Goal: Task Accomplishment & Management: Complete application form

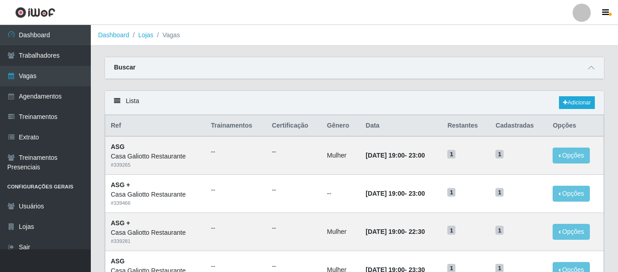
click at [581, 20] on div at bounding box center [582, 13] width 18 height 18
click at [558, 65] on button "Sair" at bounding box center [564, 70] width 82 height 19
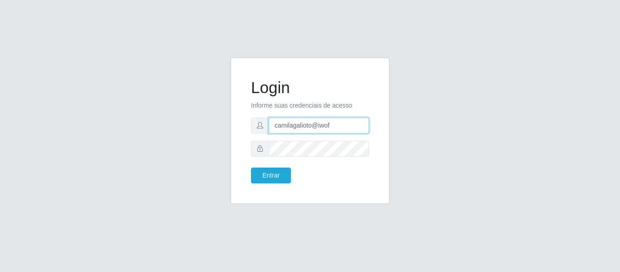
click at [334, 123] on input "camilagalioto@iwof" at bounding box center [319, 126] width 100 height 16
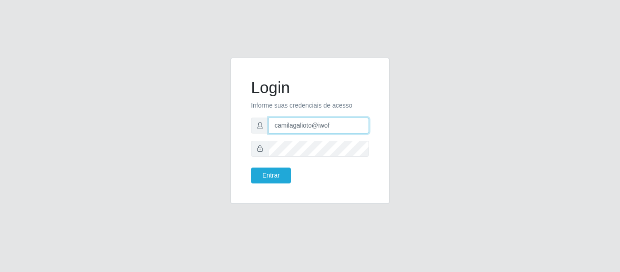
click at [334, 123] on input "camilagalioto@iwof" at bounding box center [319, 126] width 100 height 16
click at [327, 128] on input "camila@" at bounding box center [319, 126] width 100 height 16
type input "camilaleite@clan"
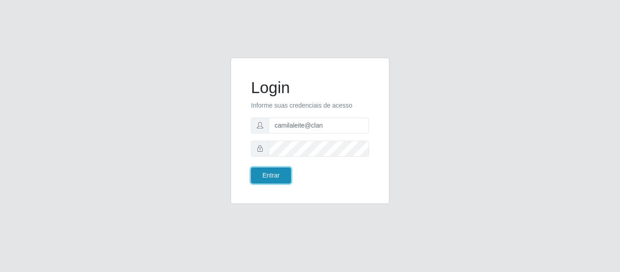
click at [274, 168] on button "Entrar" at bounding box center [271, 176] width 40 height 16
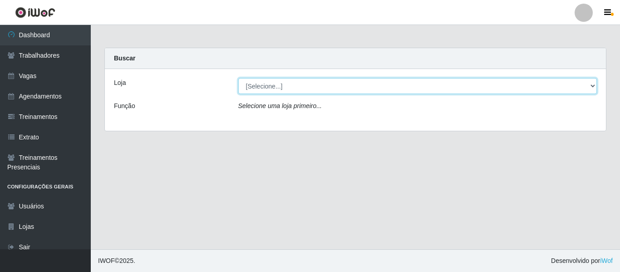
click at [252, 81] on select "[Selecione...] Leite Clan - Bayeux" at bounding box center [417, 86] width 359 height 16
select select "452"
click at [238, 78] on select "[Selecione...] Leite Clan - Bayeux" at bounding box center [417, 86] width 359 height 16
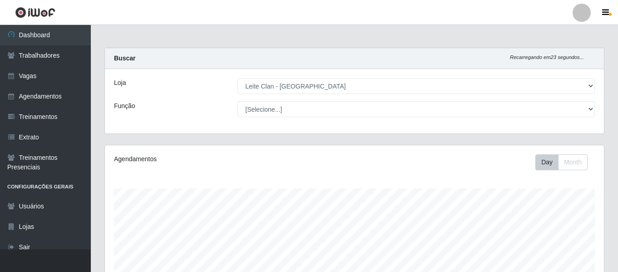
click at [583, 18] on div at bounding box center [582, 13] width 18 height 18
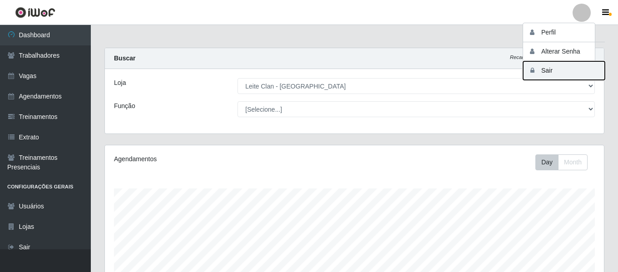
click at [552, 72] on button "Sair" at bounding box center [564, 70] width 82 height 19
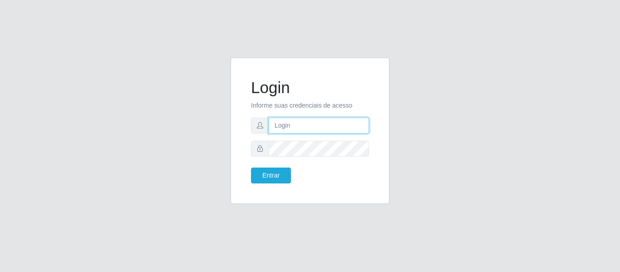
type input "camilaleite@clan"
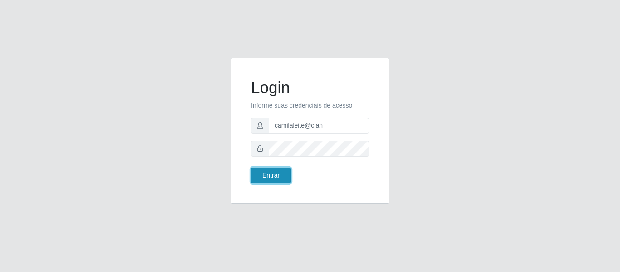
click at [275, 170] on button "Entrar" at bounding box center [271, 176] width 40 height 16
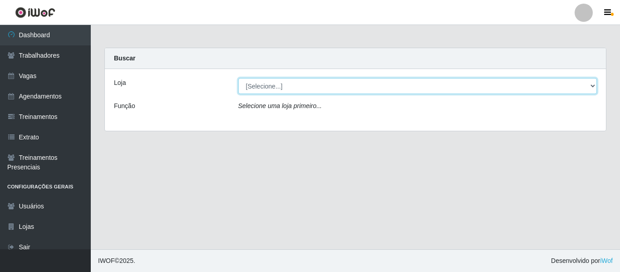
click at [300, 90] on select "[Selecione...] Leite Clan - Bayeux" at bounding box center [417, 86] width 359 height 16
select select "452"
click at [238, 78] on select "[Selecione...] Leite Clan - Bayeux" at bounding box center [417, 86] width 359 height 16
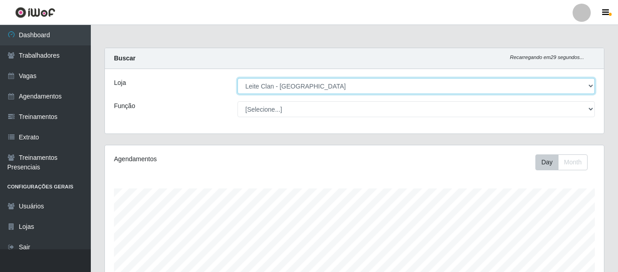
scroll to position [188, 499]
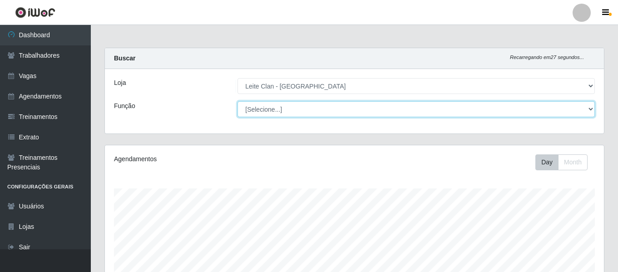
click at [275, 109] on select "[Selecione...] ASG ASG + Carregador e Descarregador de Caminhão Carregador e De…" at bounding box center [415, 109] width 357 height 16
select select "138"
click at [237, 101] on select "[Selecione...] ASG ASG + Carregador e Descarregador de Caminhão Carregador e De…" at bounding box center [415, 109] width 357 height 16
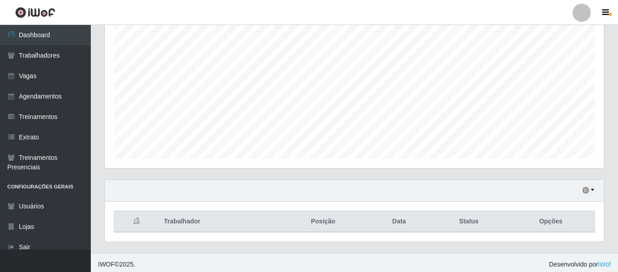
scroll to position [161, 0]
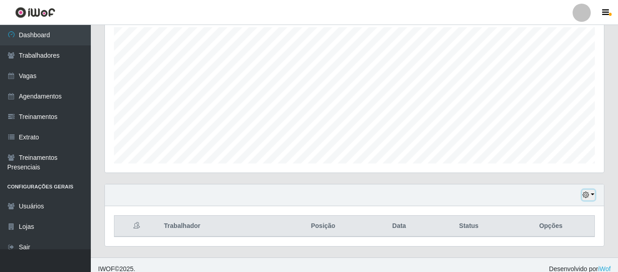
click at [590, 195] on button "button" at bounding box center [588, 195] width 13 height 10
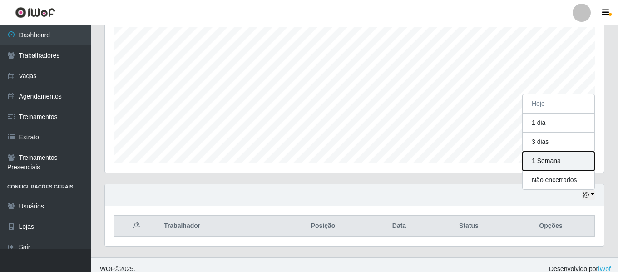
click at [583, 164] on button "1 Semana" at bounding box center [559, 161] width 72 height 19
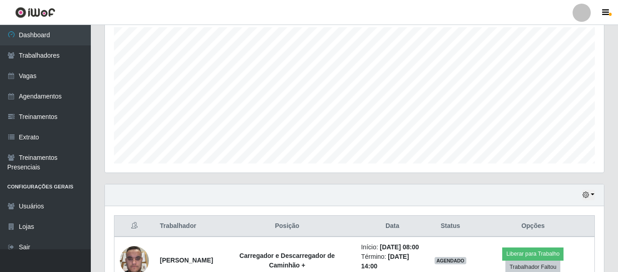
scroll to position [399, 0]
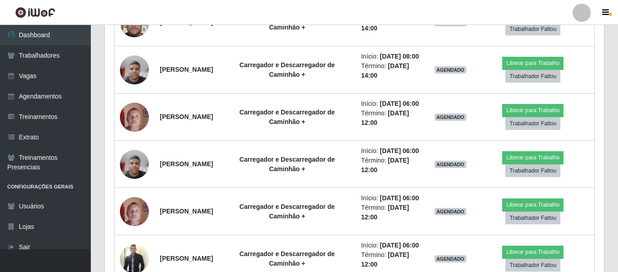
click at [616, 197] on div "Carregando... Buscar Recarregando em 9 segundos... Loja [Selecione...] Leite Cl…" at bounding box center [354, 118] width 527 height 938
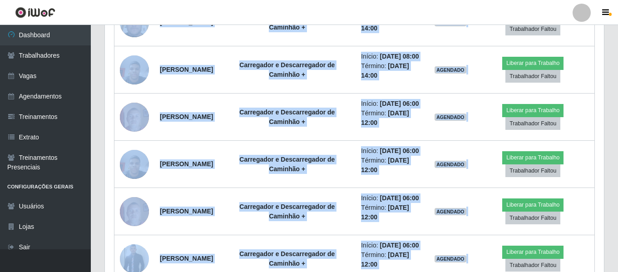
click at [616, 197] on div "Carregando... Buscar Recarregando em 9 segundos... Loja [Selecione...] Leite Cl…" at bounding box center [354, 118] width 527 height 938
drag, startPoint x: 616, startPoint y: 197, endPoint x: 620, endPoint y: 201, distance: 5.1
click at [618, 201] on html "Perfil Alterar Senha Sair Dashboard Trabalhadores Vagas Agendamentos Treinament…" at bounding box center [309, 105] width 618 height 1008
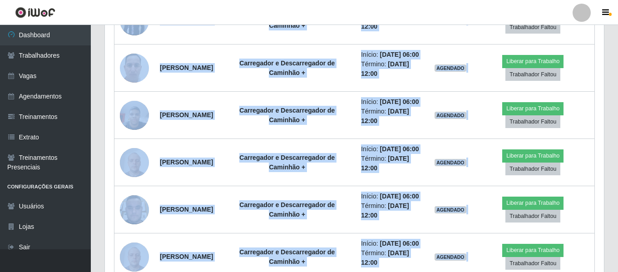
click at [603, 182] on div "Trabalhador Posição Data Status Opções Luan Rodrigo de Lira Sousa Carregador e …" at bounding box center [354, 33] width 499 height 607
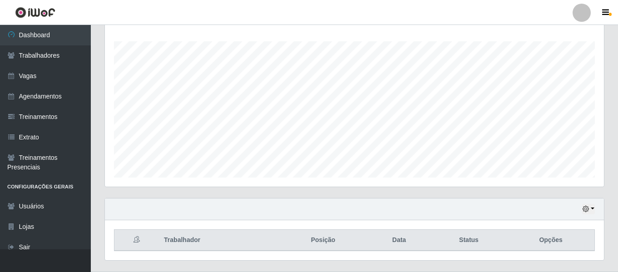
scroll to position [169, 0]
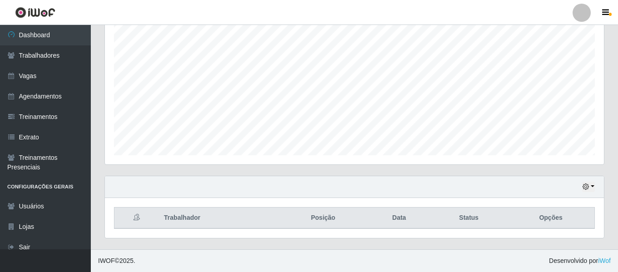
click at [596, 186] on div "Hoje 1 dia 3 dias 1 Semana Não encerrados" at bounding box center [354, 187] width 499 height 22
click at [586, 183] on button "button" at bounding box center [588, 187] width 13 height 10
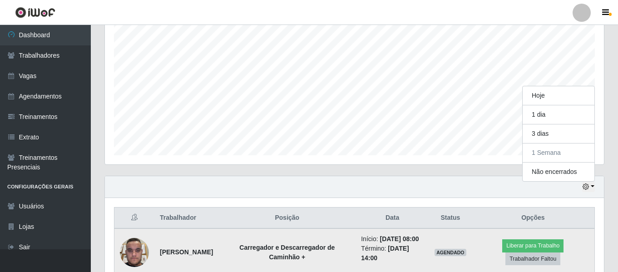
click at [141, 259] on img at bounding box center [134, 252] width 29 height 39
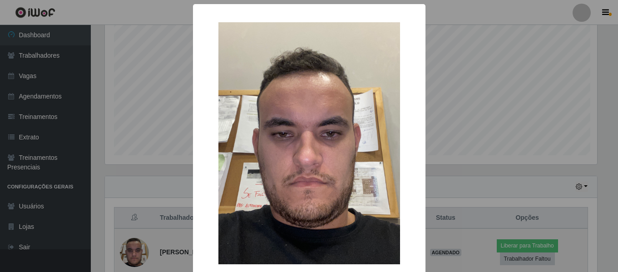
scroll to position [188, 494]
click at [141, 259] on div "× OK Cancel" at bounding box center [310, 136] width 620 height 272
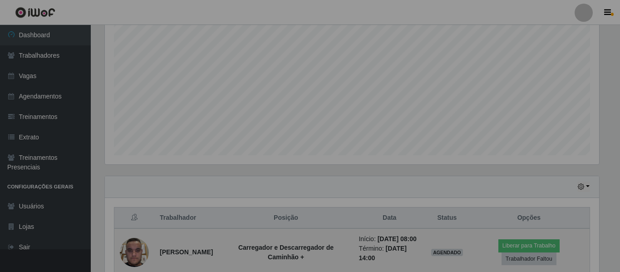
scroll to position [188, 499]
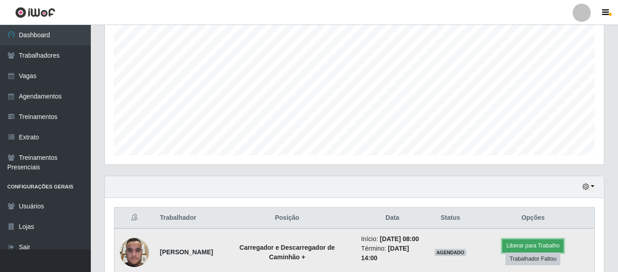
click at [531, 252] on button "Liberar para Trabalho" at bounding box center [532, 245] width 61 height 13
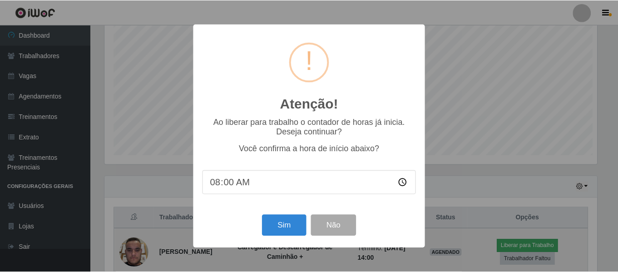
scroll to position [188, 494]
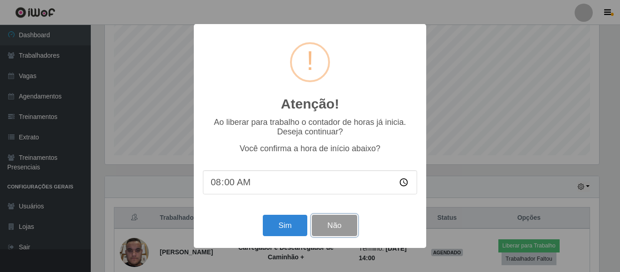
click at [336, 223] on button "Não" at bounding box center [334, 225] width 45 height 21
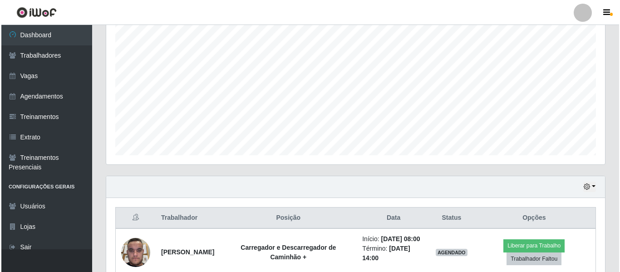
scroll to position [583, 0]
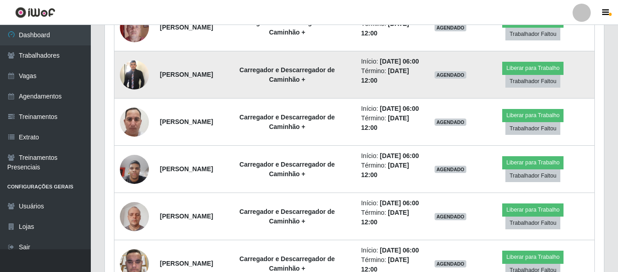
click at [134, 90] on img at bounding box center [134, 74] width 29 height 31
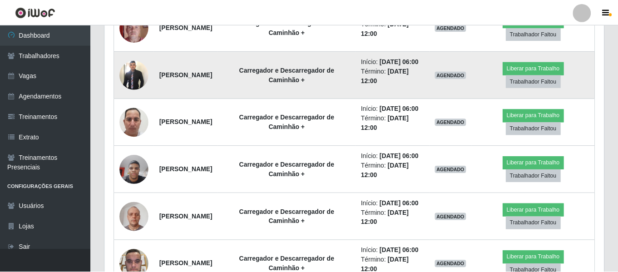
scroll to position [188, 494]
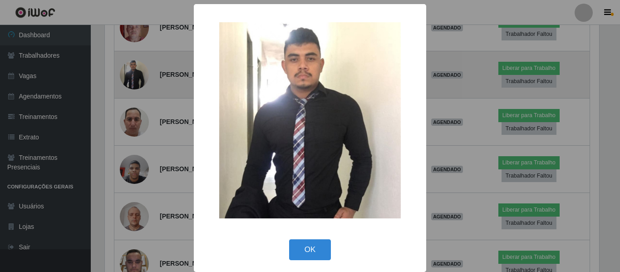
click at [134, 138] on div "× OK Cancel" at bounding box center [310, 136] width 620 height 272
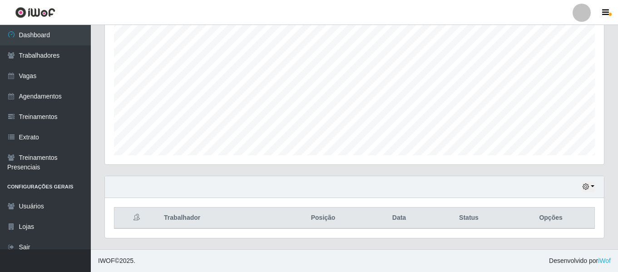
scroll to position [169, 0]
click at [132, 178] on div "Hoje 1 dia 3 dias 1 Semana Não encerrados" at bounding box center [354, 187] width 499 height 22
click at [590, 191] on button "button" at bounding box center [588, 187] width 13 height 10
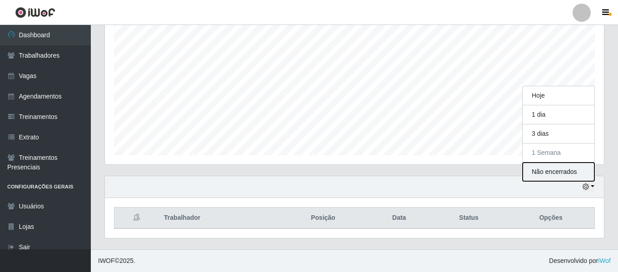
click at [567, 168] on button "Não encerrados" at bounding box center [559, 172] width 72 height 19
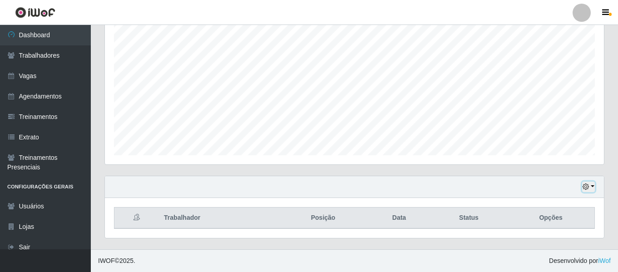
click at [587, 191] on button "button" at bounding box center [588, 187] width 13 height 10
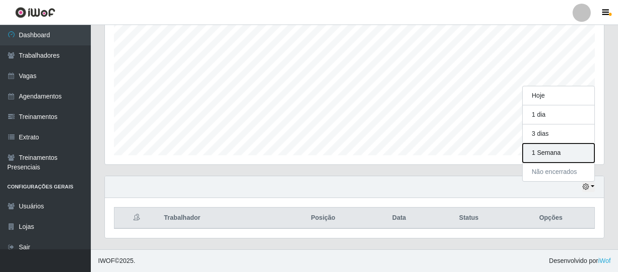
click at [577, 158] on button "1 Semana" at bounding box center [559, 152] width 72 height 19
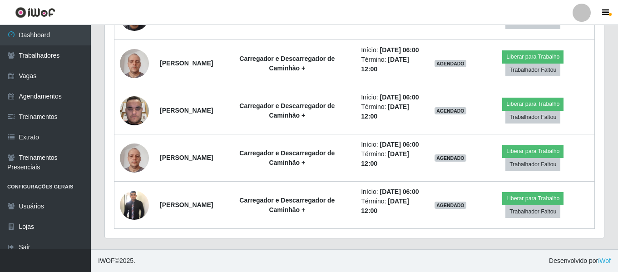
scroll to position [850, 0]
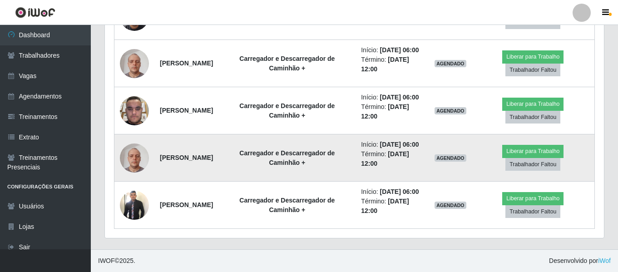
click at [134, 148] on img at bounding box center [134, 157] width 29 height 39
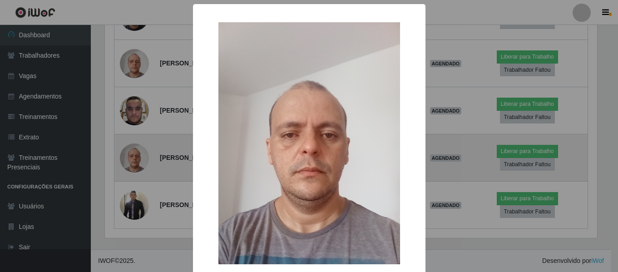
scroll to position [188, 494]
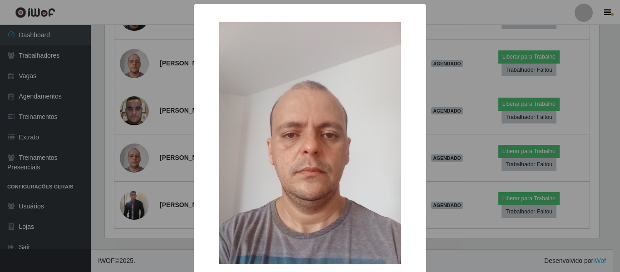
click at [451, 259] on div "× OK Cancel" at bounding box center [310, 136] width 620 height 272
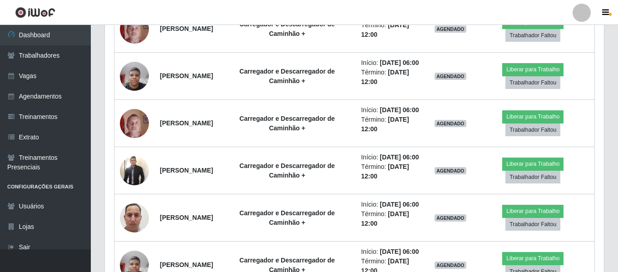
scroll to position [169, 0]
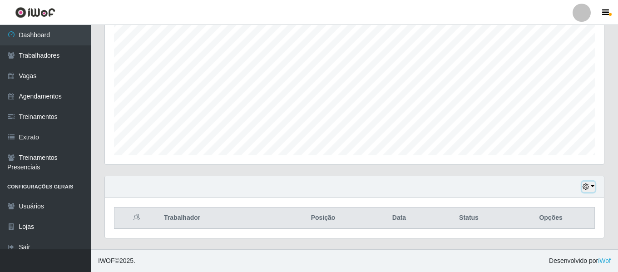
click at [585, 186] on icon "button" at bounding box center [586, 186] width 6 height 6
click at [601, 195] on div "Hoje 1 dia 3 dias 1 Semana Não encerrados" at bounding box center [354, 187] width 499 height 22
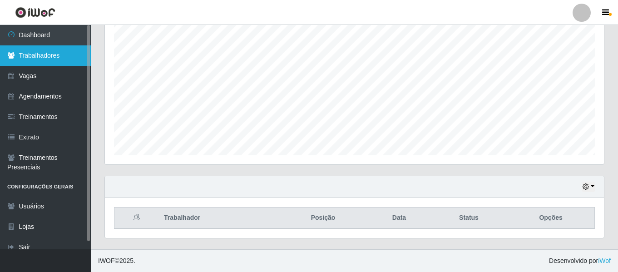
click at [59, 57] on link "Trabalhadores" at bounding box center [45, 55] width 91 height 20
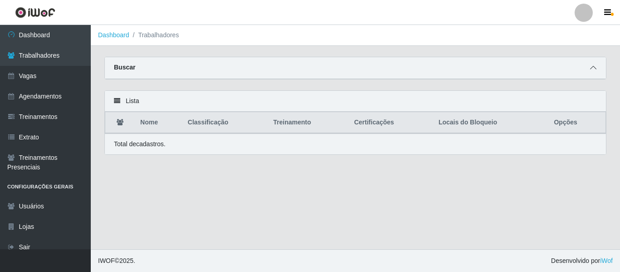
click at [596, 67] on icon at bounding box center [593, 67] width 6 height 6
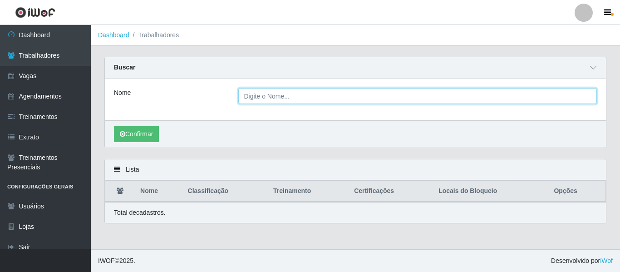
click at [336, 94] on input "Nome" at bounding box center [417, 96] width 359 height 16
type input "camila"
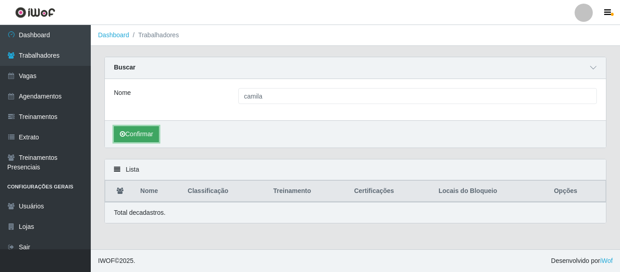
click at [142, 133] on button "Confirmar" at bounding box center [136, 134] width 45 height 16
drag, startPoint x: 620, startPoint y: 100, endPoint x: 612, endPoint y: 148, distance: 48.8
click at [612, 148] on div "Carregando... Buscar Nome camila Confirmar Lista Nome Classificação Treinamento…" at bounding box center [355, 146] width 529 height 178
click at [152, 132] on button "Confirmar" at bounding box center [136, 134] width 45 height 16
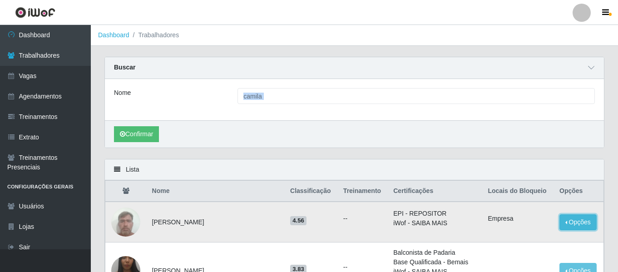
click at [577, 224] on button "Opções" at bounding box center [577, 222] width 37 height 16
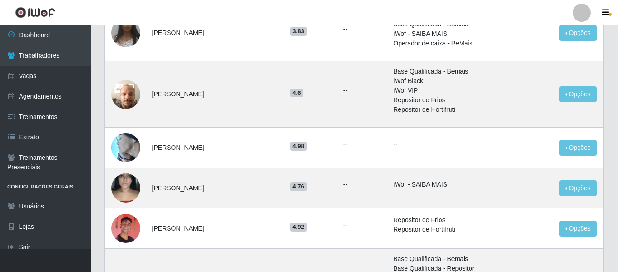
scroll to position [476, 0]
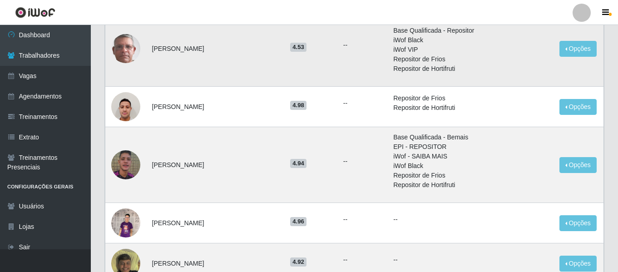
click at [587, 40] on td "Opções Bloquear - Empresa Bloquear - Loja" at bounding box center [578, 49] width 49 height 76
click at [579, 42] on button "Opções" at bounding box center [577, 49] width 37 height 16
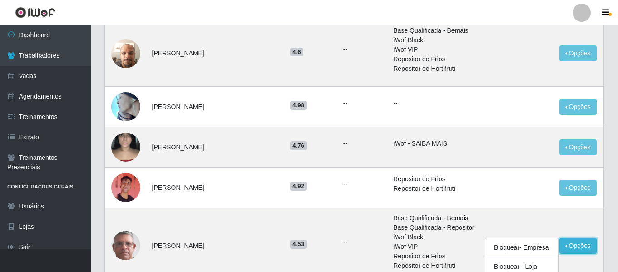
scroll to position [269, 0]
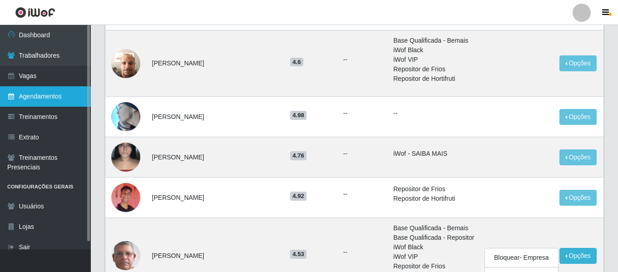
click at [30, 95] on link "Agendamentos" at bounding box center [45, 96] width 91 height 20
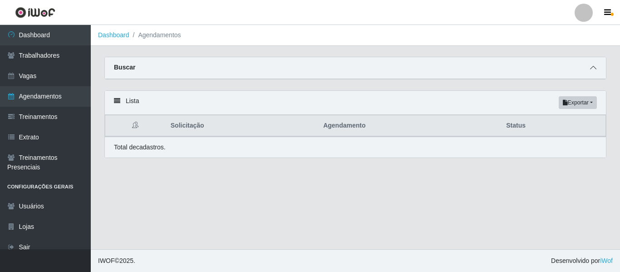
click at [592, 67] on icon at bounding box center [593, 67] width 6 height 6
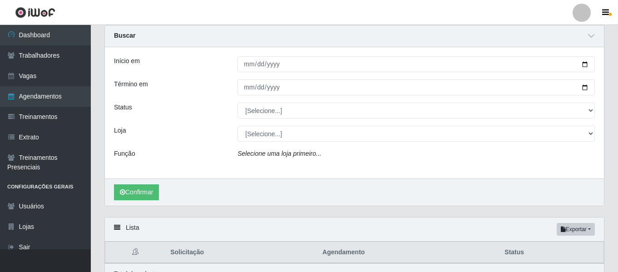
scroll to position [30, 0]
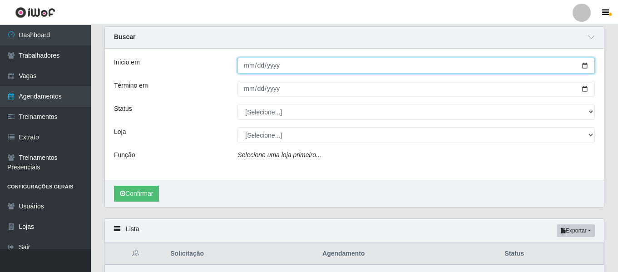
click at [244, 67] on input "Início em" at bounding box center [415, 66] width 357 height 16
type input "0225-08-27"
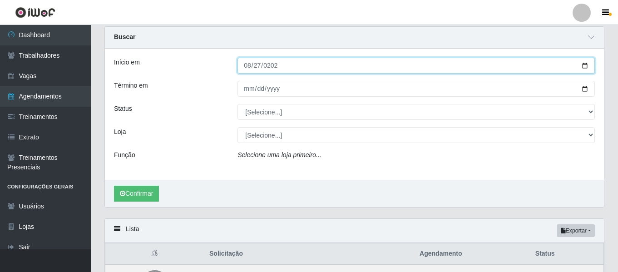
type input "2025-08-27"
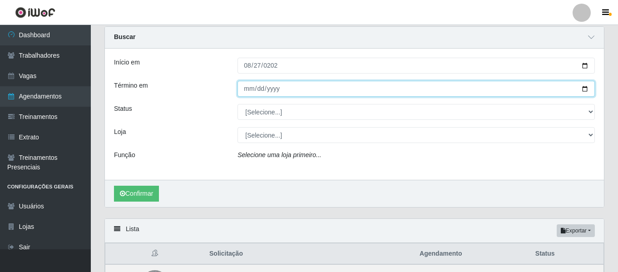
click at [246, 88] on input "Término em" at bounding box center [415, 89] width 357 height 16
type input "2025-08-27"
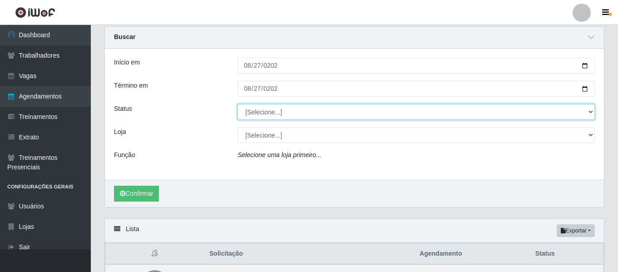
click at [262, 109] on select "[Selecione...] AGENDADO AGUARDANDO LIBERAR EM ANDAMENTO EM REVISÃO FINALIZADO C…" at bounding box center [415, 112] width 357 height 16
select select "FINALIZADO"
click at [237, 104] on select "[Selecione...] AGENDADO AGUARDANDO LIBERAR EM ANDAMENTO EM REVISÃO FINALIZADO C…" at bounding box center [415, 112] width 357 height 16
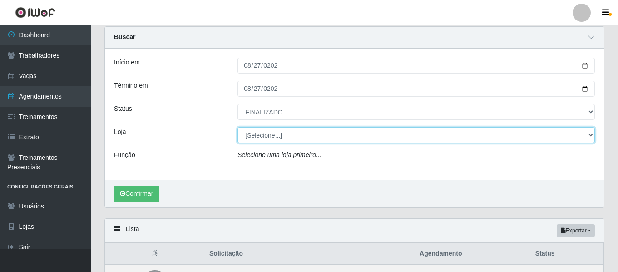
click at [261, 134] on select "[Selecione...] Leite Clan - Bayeux" at bounding box center [415, 135] width 357 height 16
select select "452"
click at [237, 128] on select "[Selecione...] Leite Clan - Bayeux" at bounding box center [415, 135] width 357 height 16
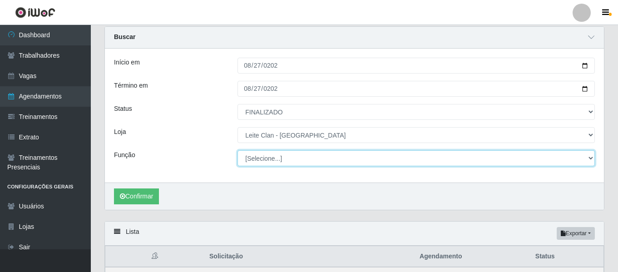
click at [276, 158] on select "[Selecione...] ASG ASG + Carregador e Descarregador de Caminhão Carregador e De…" at bounding box center [415, 158] width 357 height 16
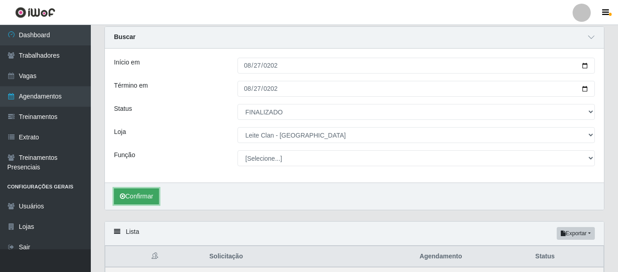
click at [137, 201] on button "Confirmar" at bounding box center [136, 196] width 45 height 16
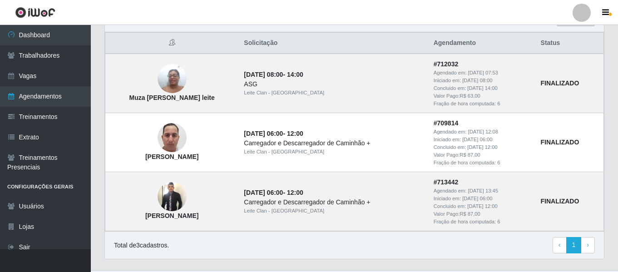
scroll to position [242, 0]
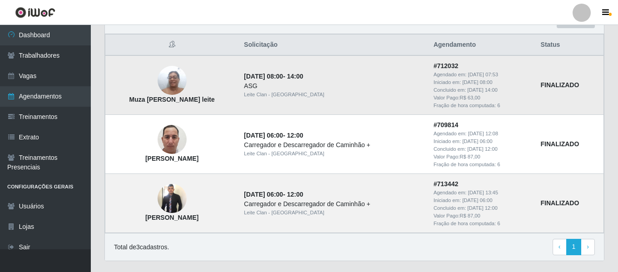
click at [461, 95] on div "Valor Pago: R$ 63,00" at bounding box center [482, 98] width 96 height 8
click at [412, 74] on td "27/08/2025, 08:00 - 14:00 ASG Leite Clan - Bayeux" at bounding box center [332, 84] width 189 height 59
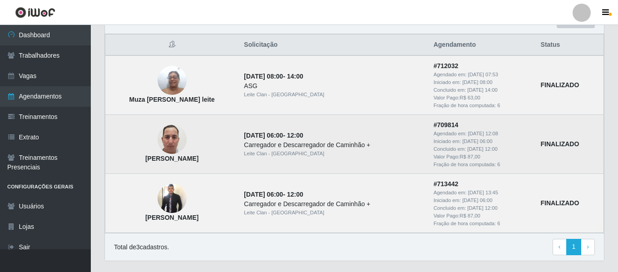
click at [466, 159] on div "Valor Pago: R$ 87,00" at bounding box center [482, 157] width 96 height 8
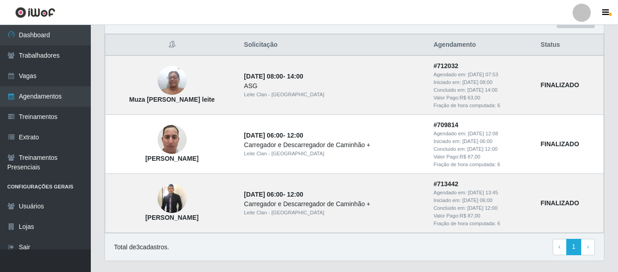
click at [606, 190] on div "Lista Exportar PDF Excel Solicitação Agendamento Status Muza Mara Rozendo leite…" at bounding box center [355, 141] width 514 height 262
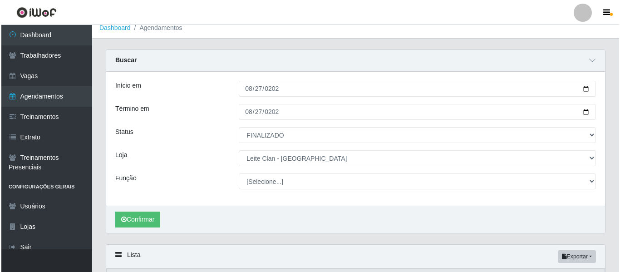
scroll to position [0, 0]
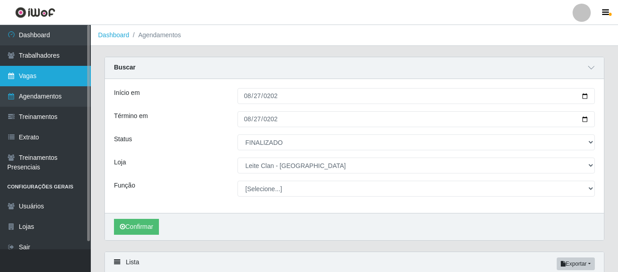
click at [45, 71] on link "Vagas" at bounding box center [45, 76] width 91 height 20
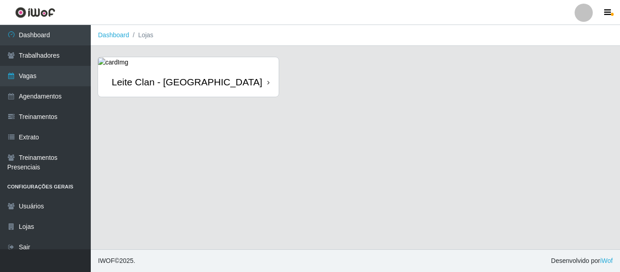
click at [124, 70] on div "Leite Clan - [GEOGRAPHIC_DATA]" at bounding box center [188, 82] width 181 height 30
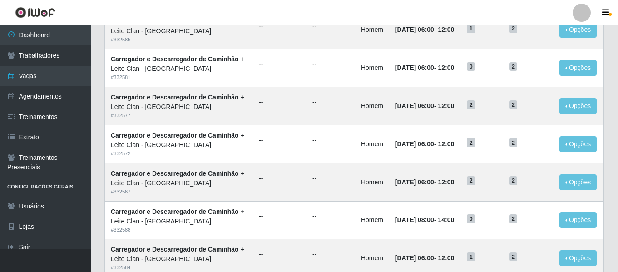
scroll to position [225, 0]
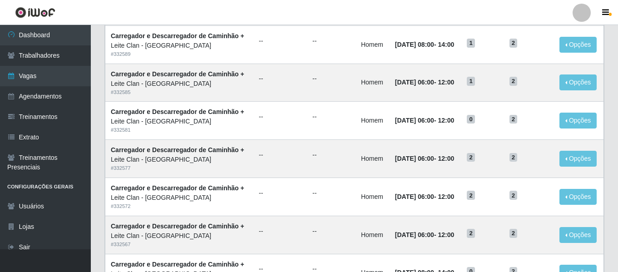
drag, startPoint x: 617, startPoint y: 138, endPoint x: 620, endPoint y: 105, distance: 32.8
click at [618, 105] on html "Perfil Alterar Senha Sair Dashboard Trabalhadores Vagas Agendamentos Treinament…" at bounding box center [309, 159] width 618 height 769
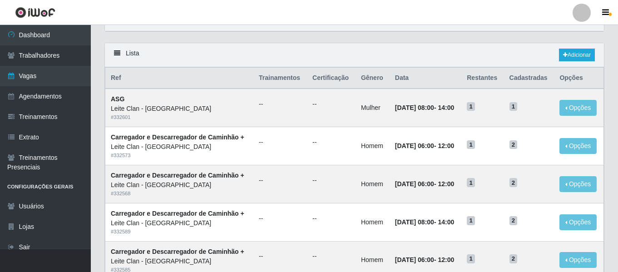
scroll to position [41, 0]
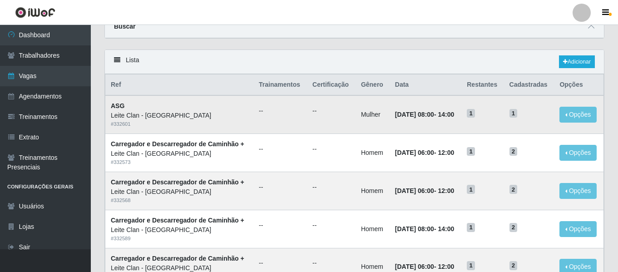
click at [561, 120] on td "Opções Editar Deletar" at bounding box center [578, 114] width 49 height 38
click at [568, 122] on button "Opções" at bounding box center [577, 115] width 37 height 16
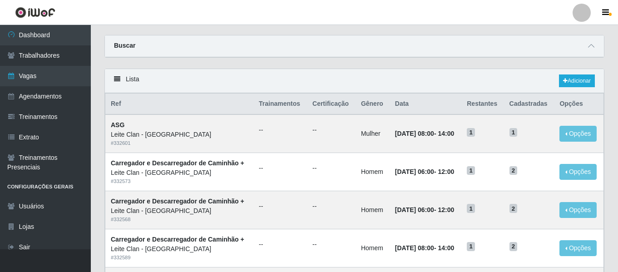
scroll to position [0, 0]
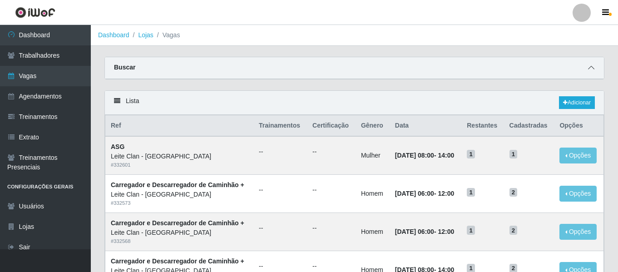
click at [592, 70] on icon at bounding box center [591, 67] width 6 height 6
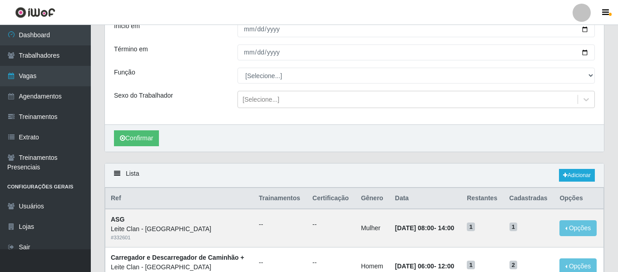
scroll to position [36, 0]
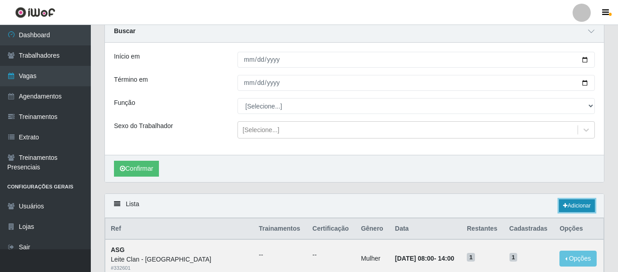
click at [566, 205] on link "Adicionar" at bounding box center [577, 205] width 36 height 13
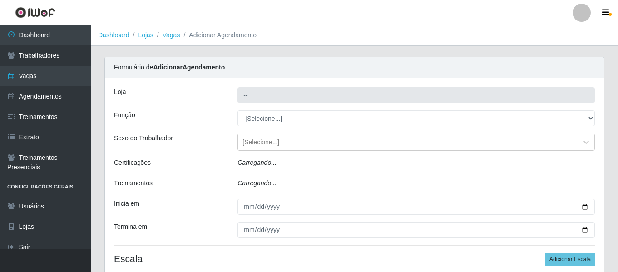
type input "Leite Clan - [GEOGRAPHIC_DATA]"
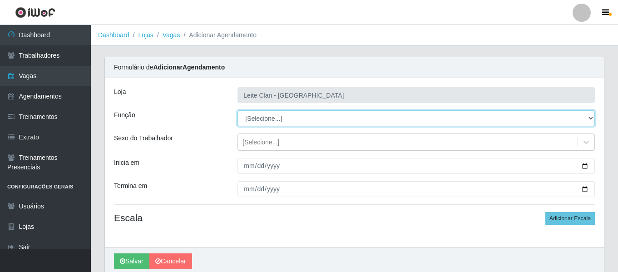
click at [268, 117] on select "[Selecione...] ASG ASG + Carregador e Descarregador de Caminhão Carregador e De…" at bounding box center [415, 118] width 357 height 16
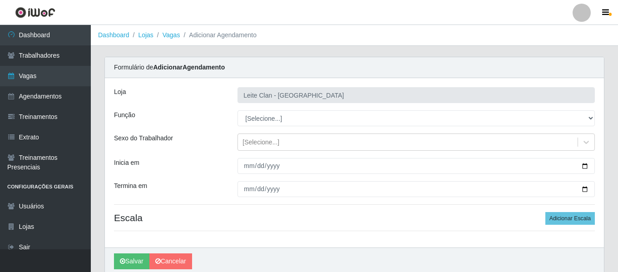
click at [211, 150] on div "Sexo do Trabalhador" at bounding box center [169, 141] width 124 height 17
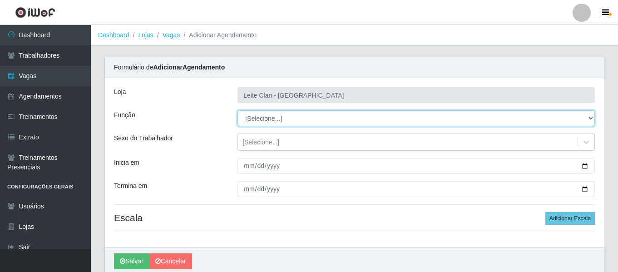
click at [261, 115] on select "[Selecione...] ASG ASG + Carregador e Descarregador de Caminhão Carregador e De…" at bounding box center [415, 118] width 357 height 16
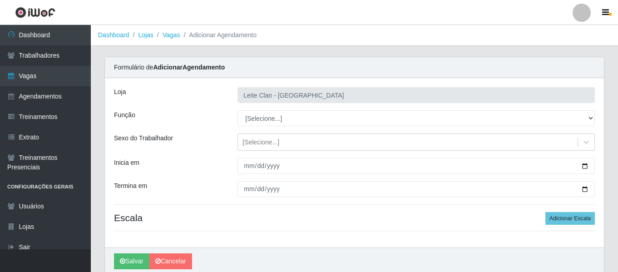
click at [204, 113] on div "Função" at bounding box center [169, 118] width 124 height 16
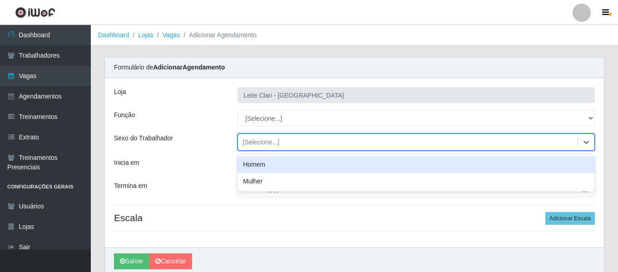
click at [263, 142] on div "[Selecione...]" at bounding box center [260, 143] width 37 height 10
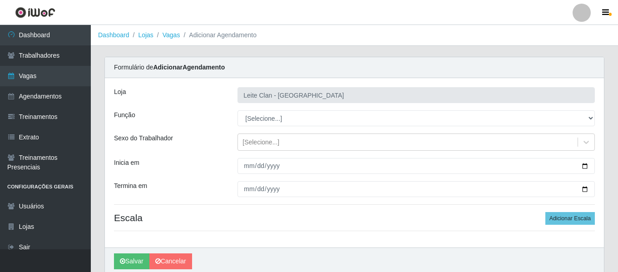
click at [234, 155] on div "Loja Leite Clan - Bayeux Função [Selecione...] ASG ASG + Carregador e Descarreg…" at bounding box center [354, 162] width 499 height 169
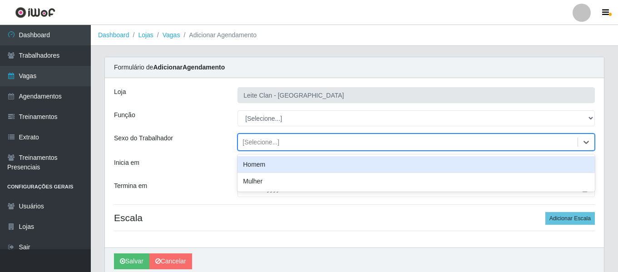
click at [253, 140] on div "[Selecione...]" at bounding box center [260, 143] width 37 height 10
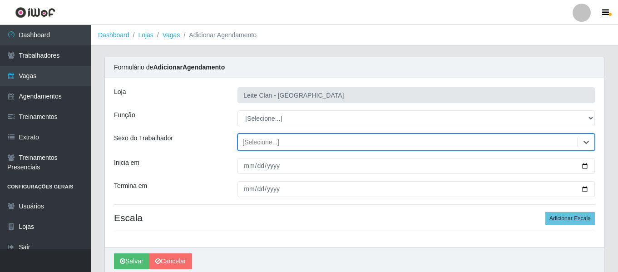
click at [253, 140] on div "[Selecione...]" at bounding box center [260, 143] width 37 height 10
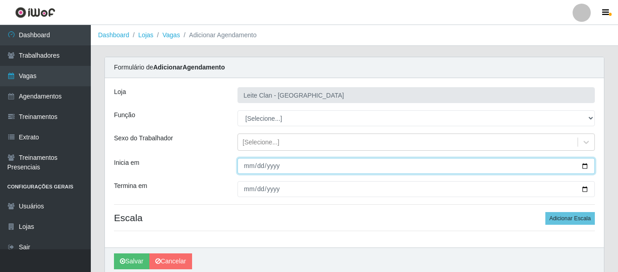
click at [248, 170] on input "Inicia em" at bounding box center [415, 166] width 357 height 16
click at [247, 164] on input "Inicia em" at bounding box center [415, 166] width 357 height 16
type input "[DATE]"
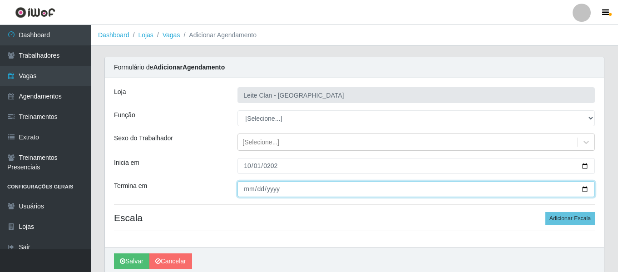
click at [249, 188] on input "Termina em" at bounding box center [415, 189] width 357 height 16
click at [256, 189] on input "0001-01-31" at bounding box center [415, 189] width 357 height 16
type input "[DATE]"
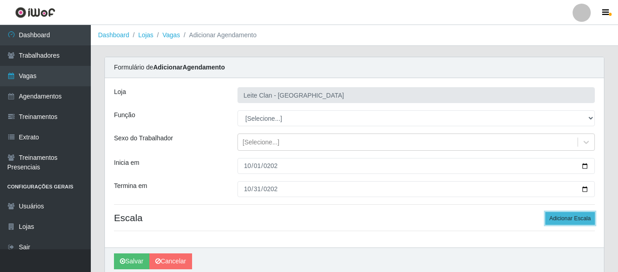
click at [552, 215] on button "Adicionar Escala" at bounding box center [569, 218] width 49 height 13
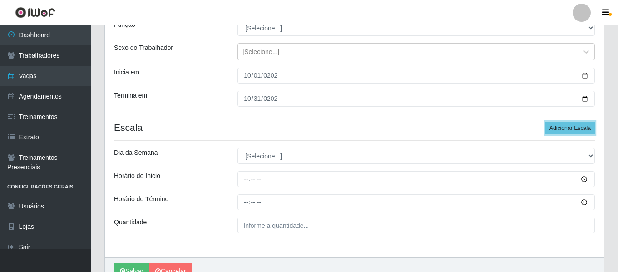
scroll to position [104, 0]
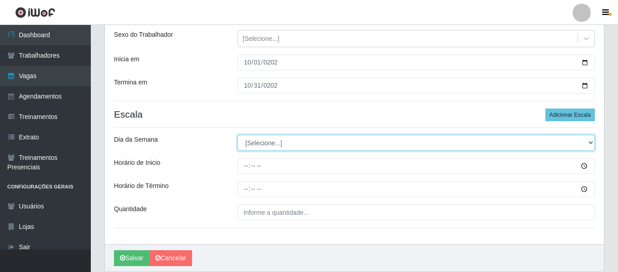
click at [284, 143] on select "[Selecione...] Segunda Terça Quarta Quinta Sexta Sábado Domingo" at bounding box center [415, 143] width 357 height 16
select select "1"
click at [237, 135] on select "[Selecione...] Segunda Terça Quarta Quinta Sexta Sábado Domingo" at bounding box center [415, 143] width 357 height 16
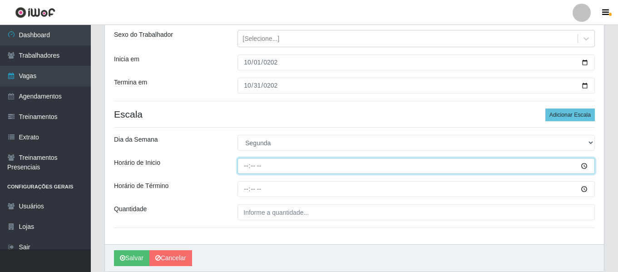
click at [240, 168] on input "Horário de Inicio" at bounding box center [415, 166] width 357 height 16
type input "06:00"
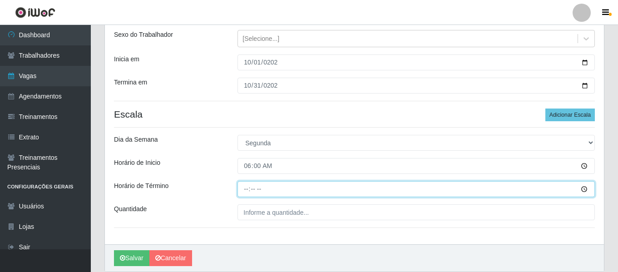
click at [247, 188] on input "Horário de Término" at bounding box center [415, 189] width 357 height 16
type input "12:00"
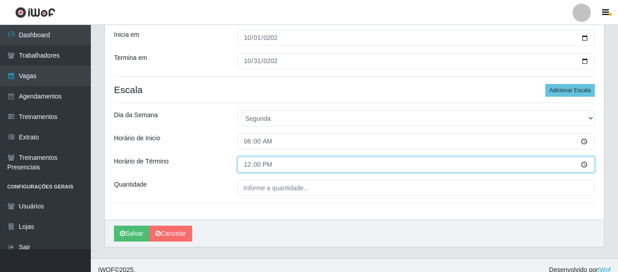
scroll to position [137, 0]
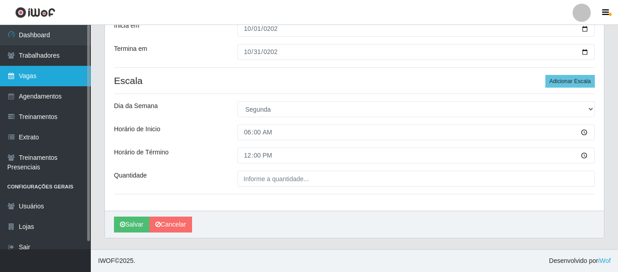
click at [58, 73] on link "Vagas" at bounding box center [45, 76] width 91 height 20
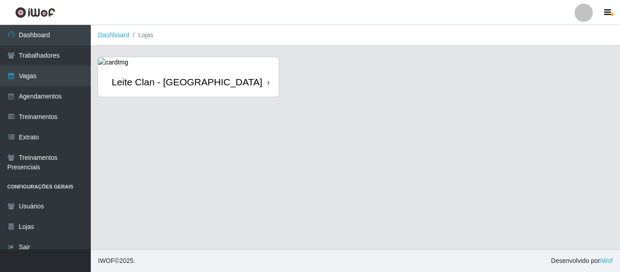
click at [141, 90] on div "Leite Clan - [GEOGRAPHIC_DATA]" at bounding box center [188, 82] width 181 height 30
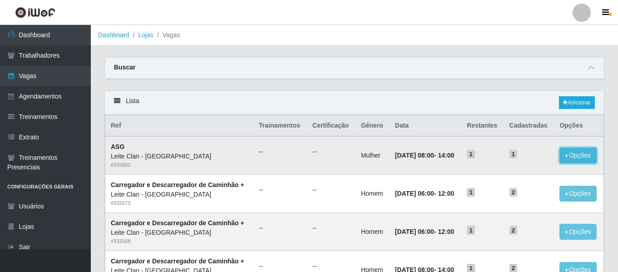
click at [583, 156] on button "Opções" at bounding box center [577, 156] width 37 height 16
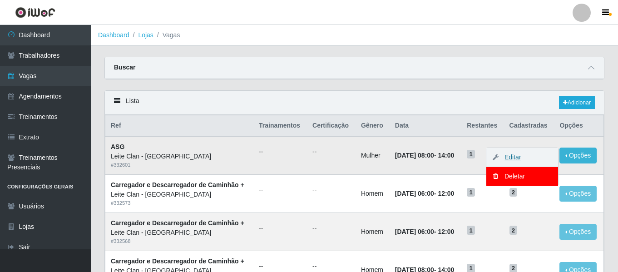
click at [517, 159] on link "Editar" at bounding box center [508, 156] width 26 height 7
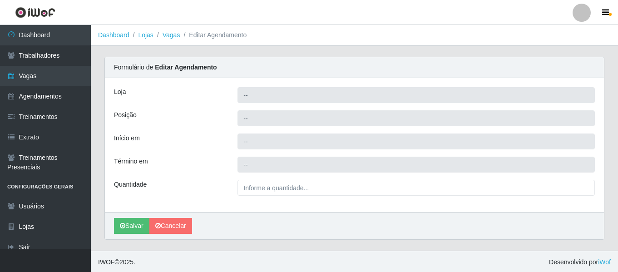
type input "Leite Clan - [GEOGRAPHIC_DATA]"
type input "ASG"
type input "[DATE] 08:00:00"
type input "[DATE] 14:00:00"
type input "1__"
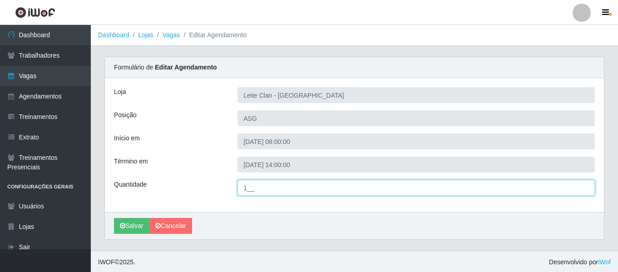
click at [243, 190] on input "1__" at bounding box center [415, 188] width 357 height 16
